Goal: Information Seeking & Learning: Learn about a topic

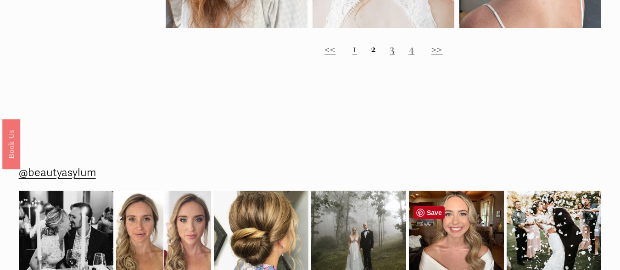
scroll to position [1163, 0]
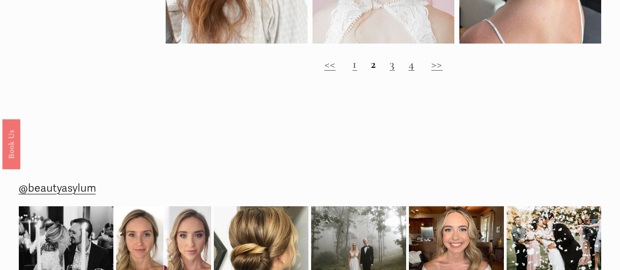
click at [374, 72] on strong "2" at bounding box center [374, 63] width 6 height 15
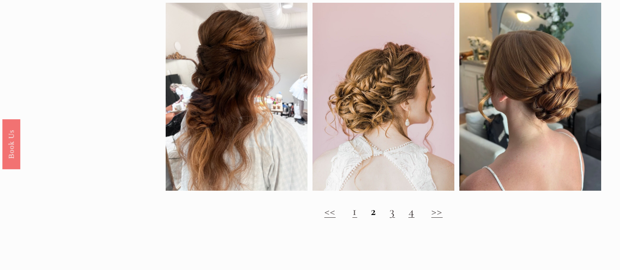
scroll to position [995, 0]
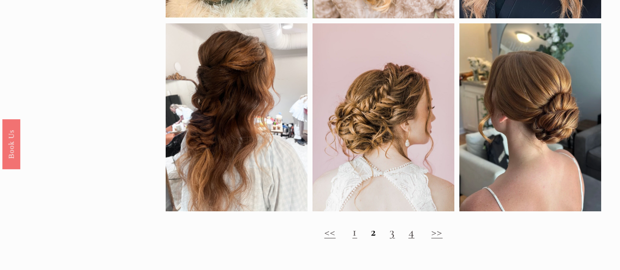
click at [394, 240] on link "3" at bounding box center [392, 231] width 5 height 15
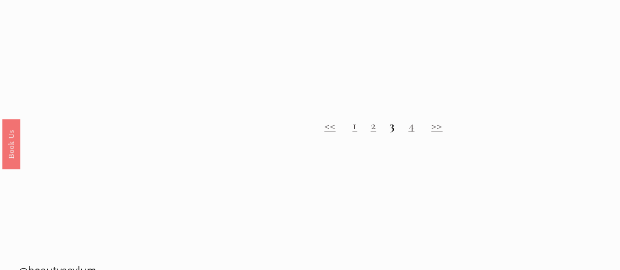
scroll to position [767, 0]
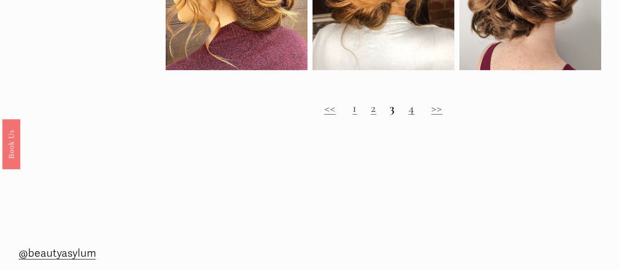
click at [415, 116] on link "4" at bounding box center [412, 108] width 6 height 15
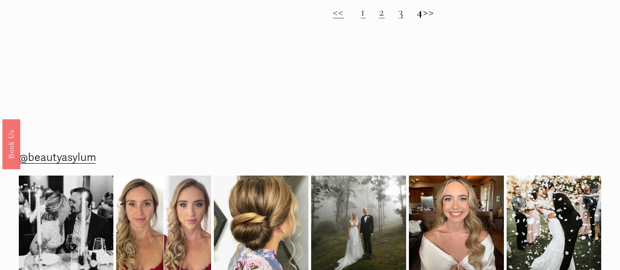
scroll to position [882, 0]
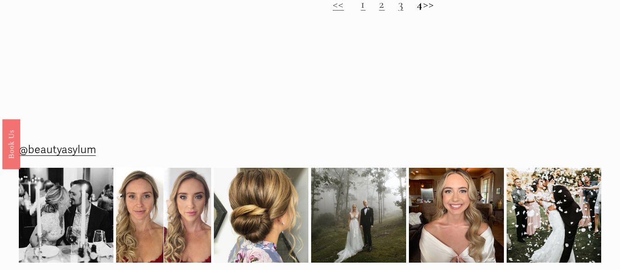
click at [361, 11] on link "1" at bounding box center [363, 3] width 5 height 15
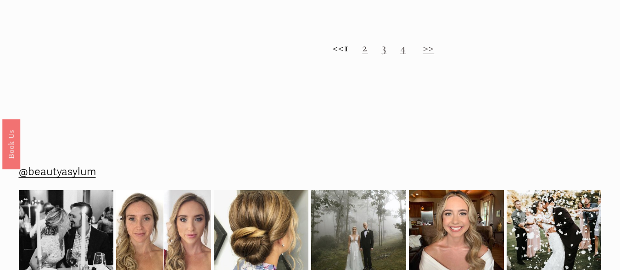
scroll to position [849, 0]
